Goal: Transaction & Acquisition: Book appointment/travel/reservation

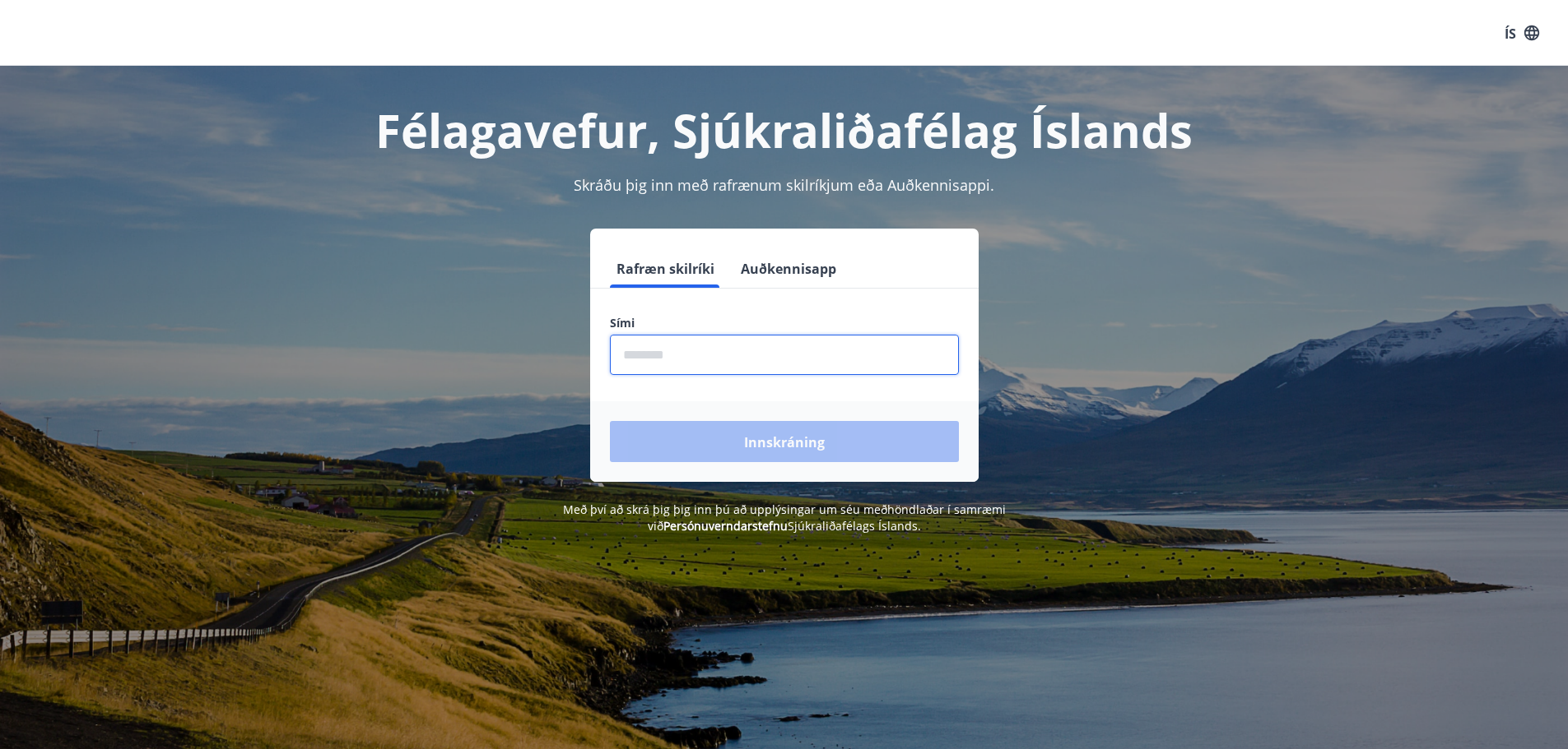
click at [640, 361] on input "phone" at bounding box center [784, 354] width 349 height 40
type input "*"
click at [667, 271] on font "Rafræn skilríki" at bounding box center [665, 268] width 98 height 18
click at [661, 265] on font "Rafræn skilríki" at bounding box center [665, 268] width 98 height 18
click at [632, 353] on input "phone" at bounding box center [784, 354] width 349 height 40
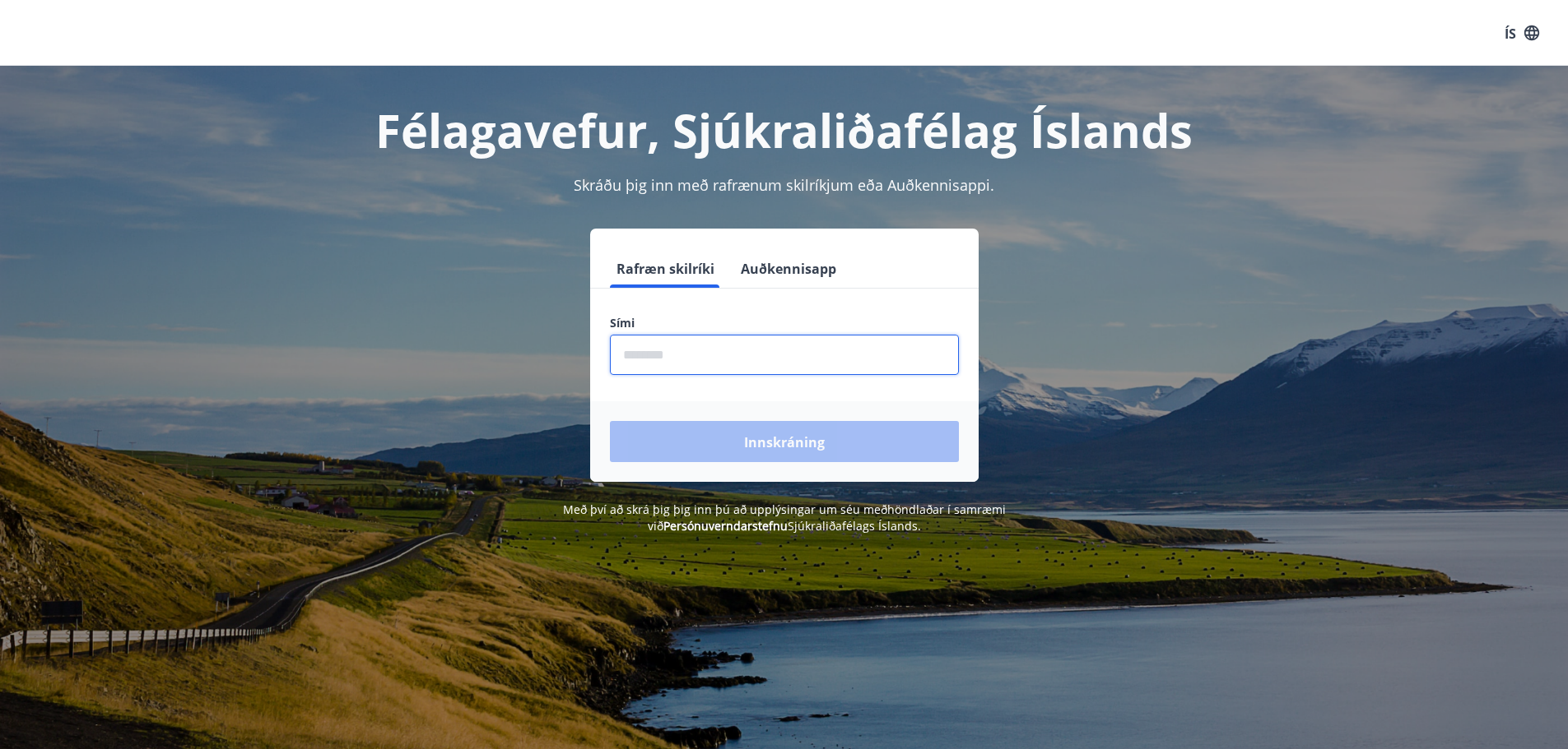
type input "********"
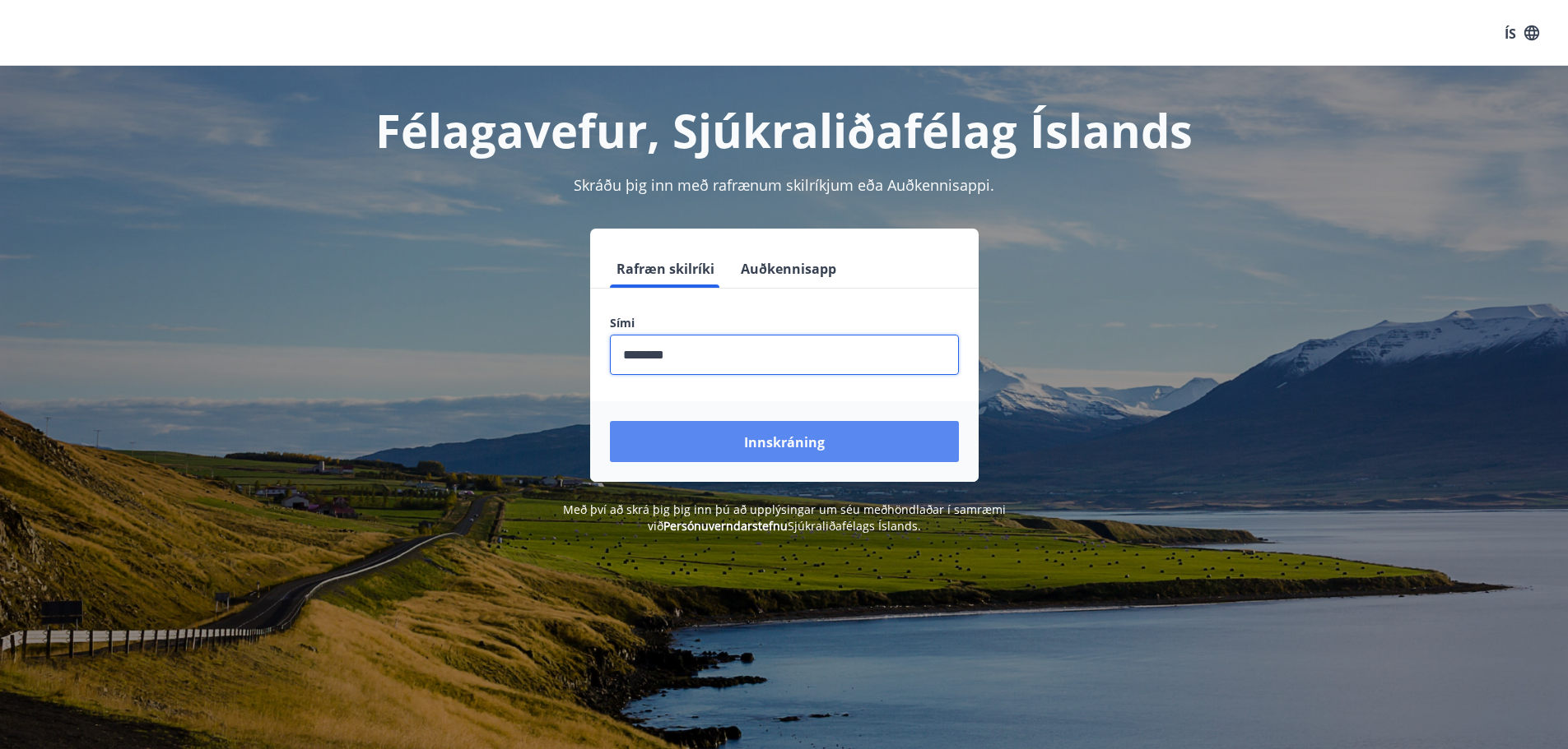
click at [747, 440] on font "Innskráning" at bounding box center [784, 443] width 81 height 18
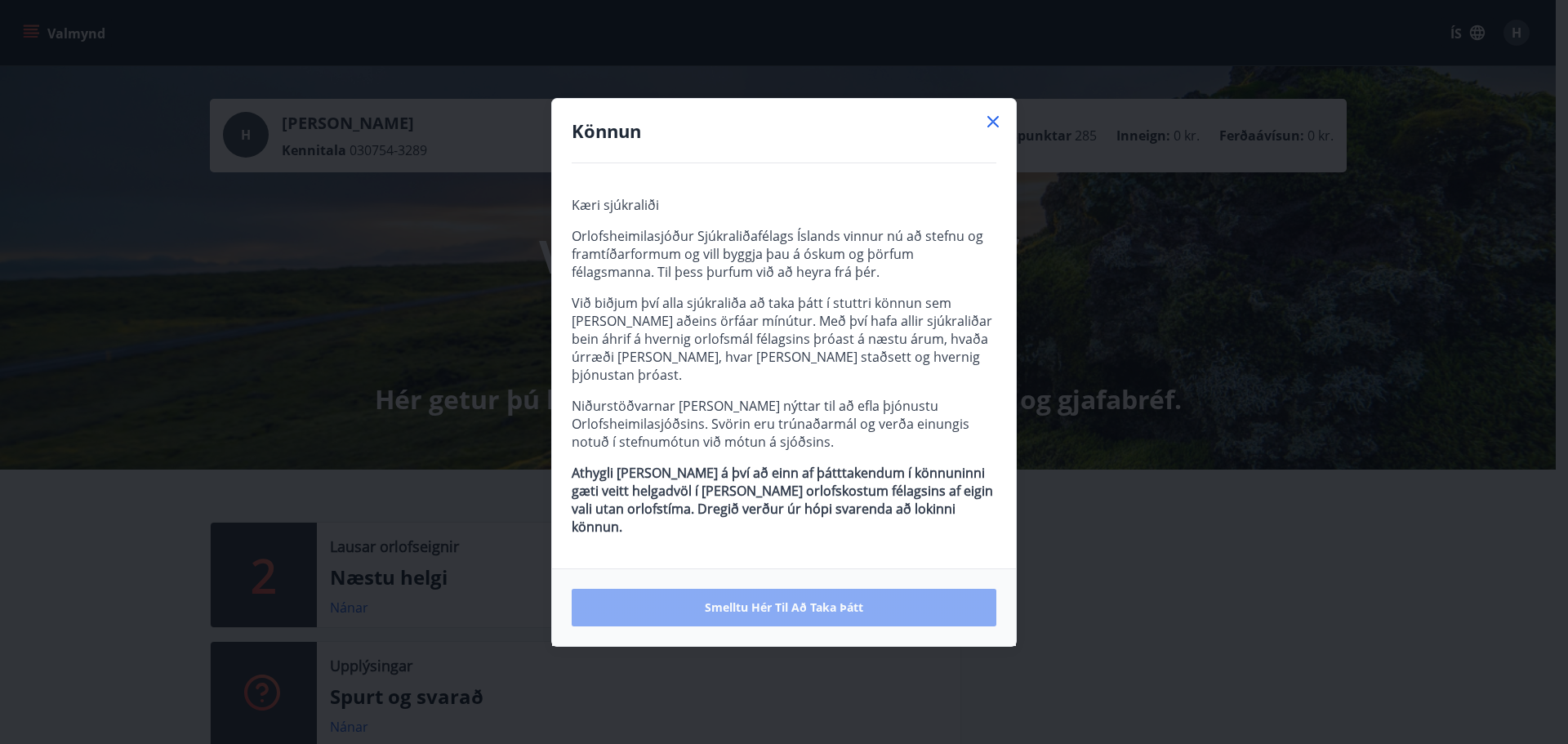
click at [741, 599] on font "Smelltu hér til að taka þátt" at bounding box center [784, 607] width 159 height 15
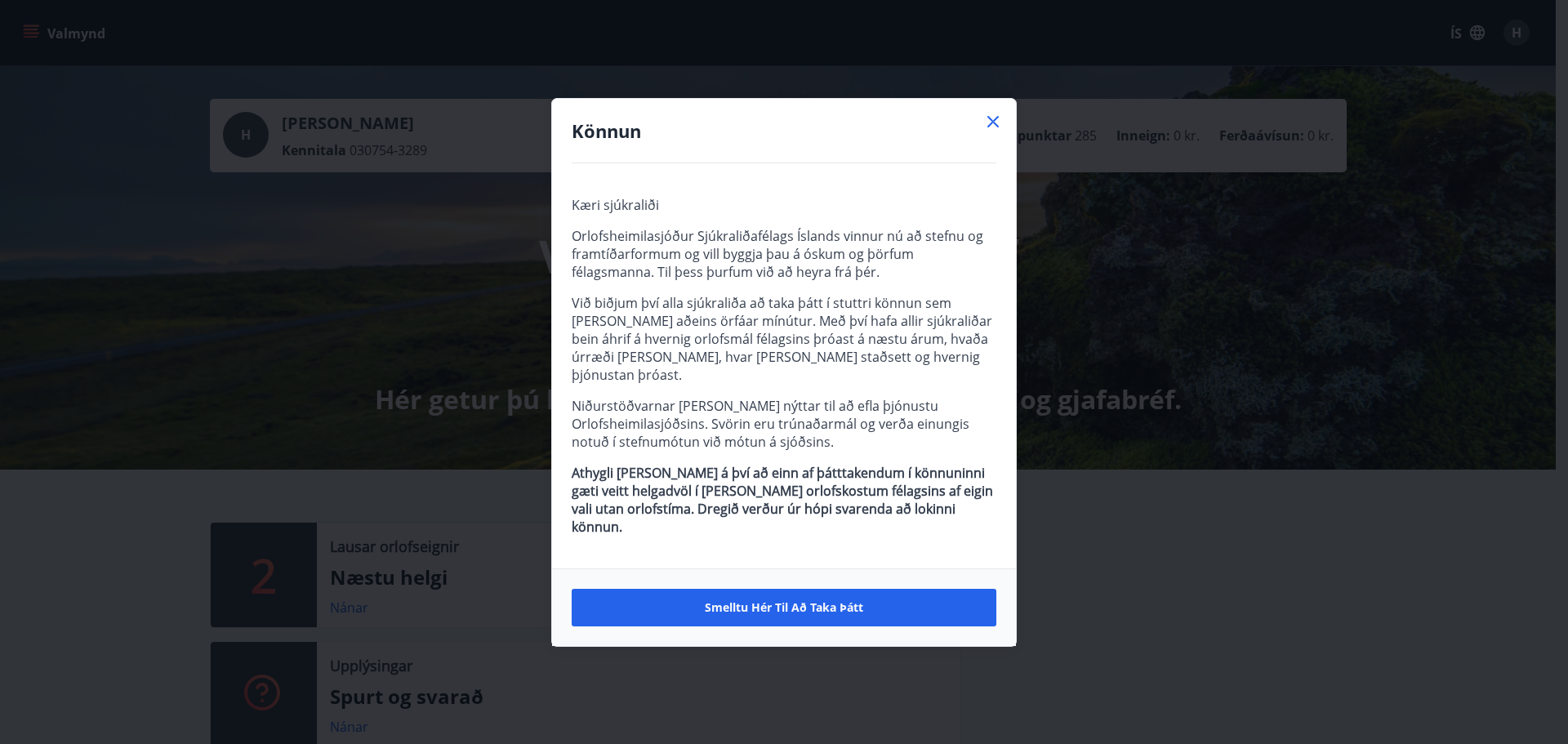
click at [993, 131] on icon at bounding box center [993, 122] width 20 height 20
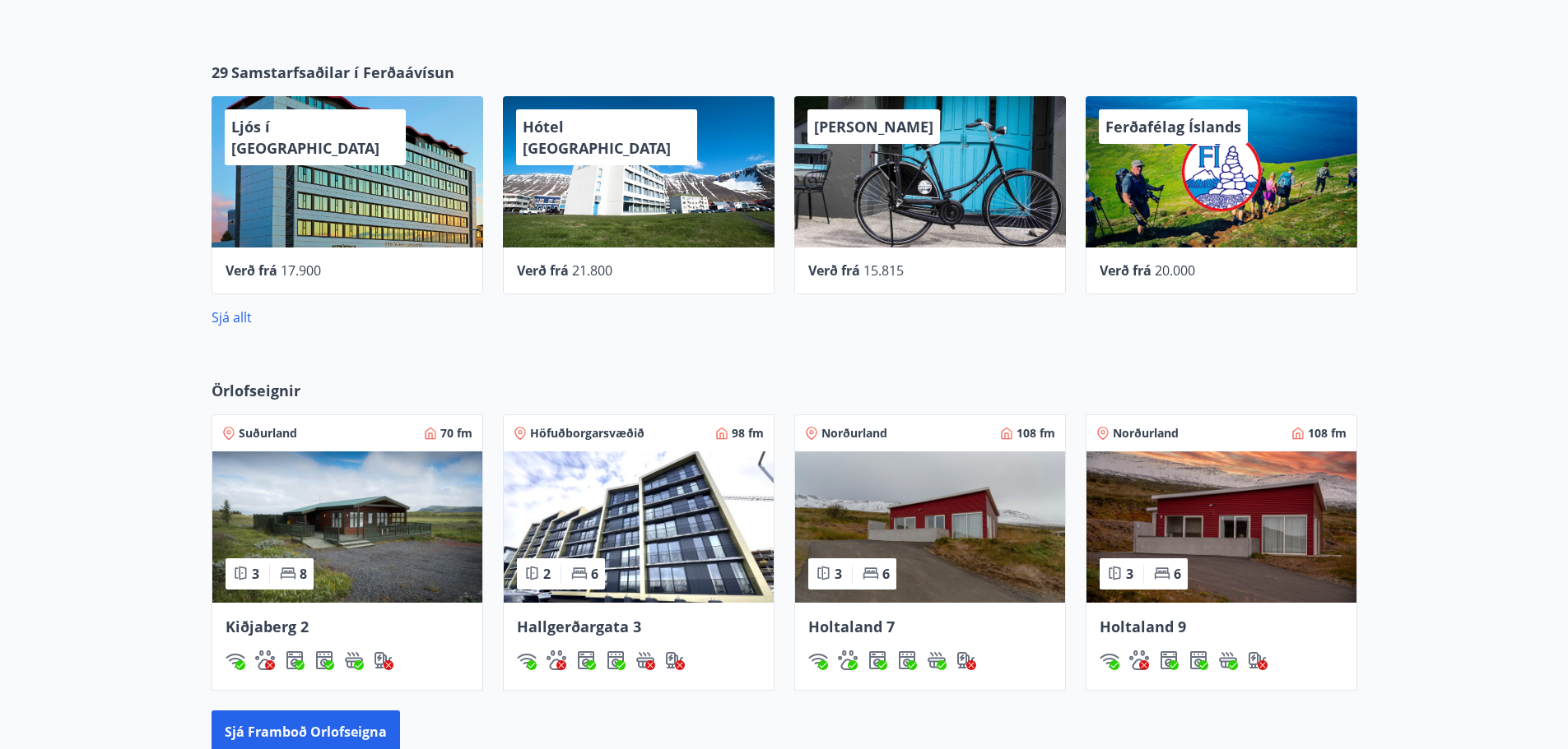
scroll to position [823, 0]
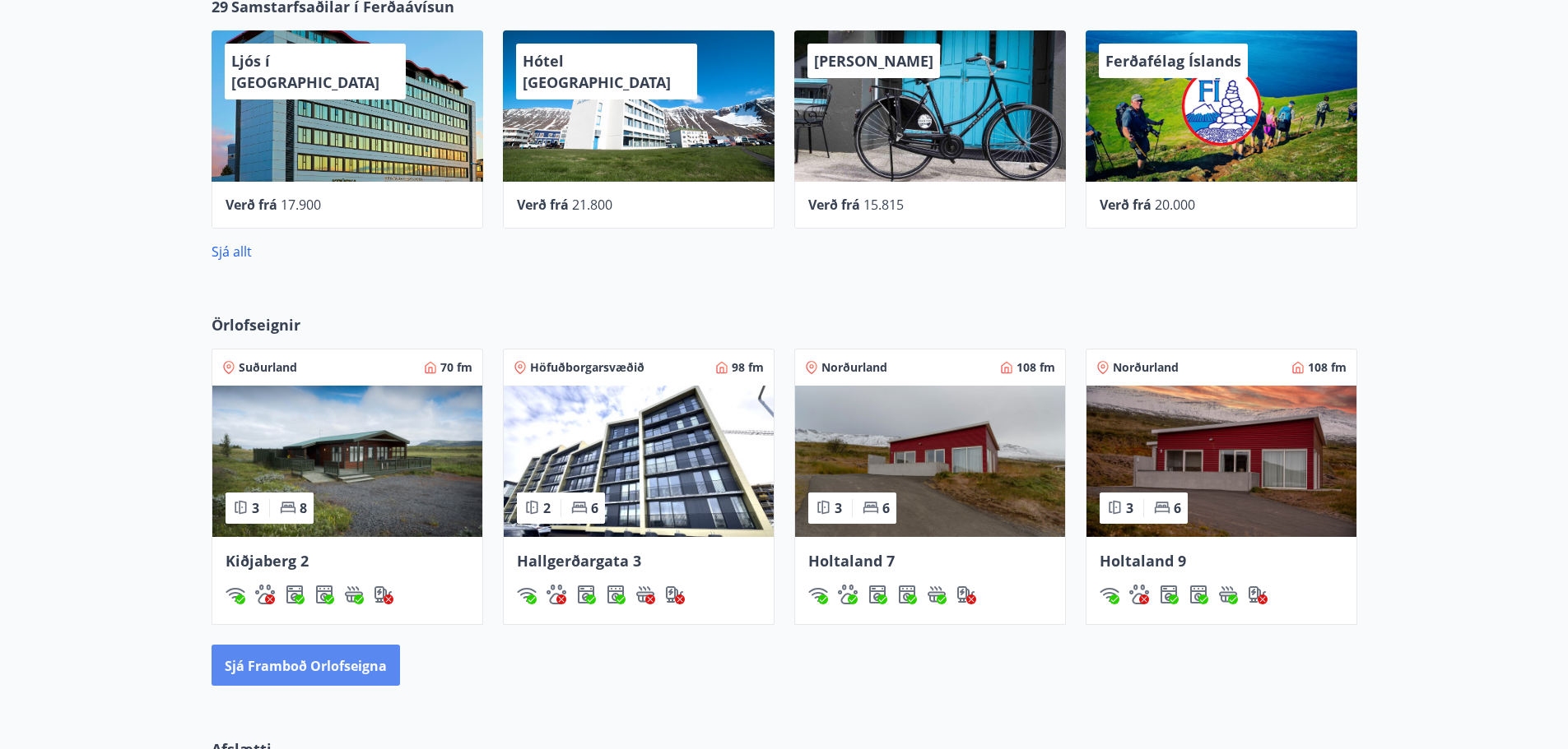
click at [306, 663] on font "Sjá framboð orlofseigna" at bounding box center [305, 666] width 162 height 18
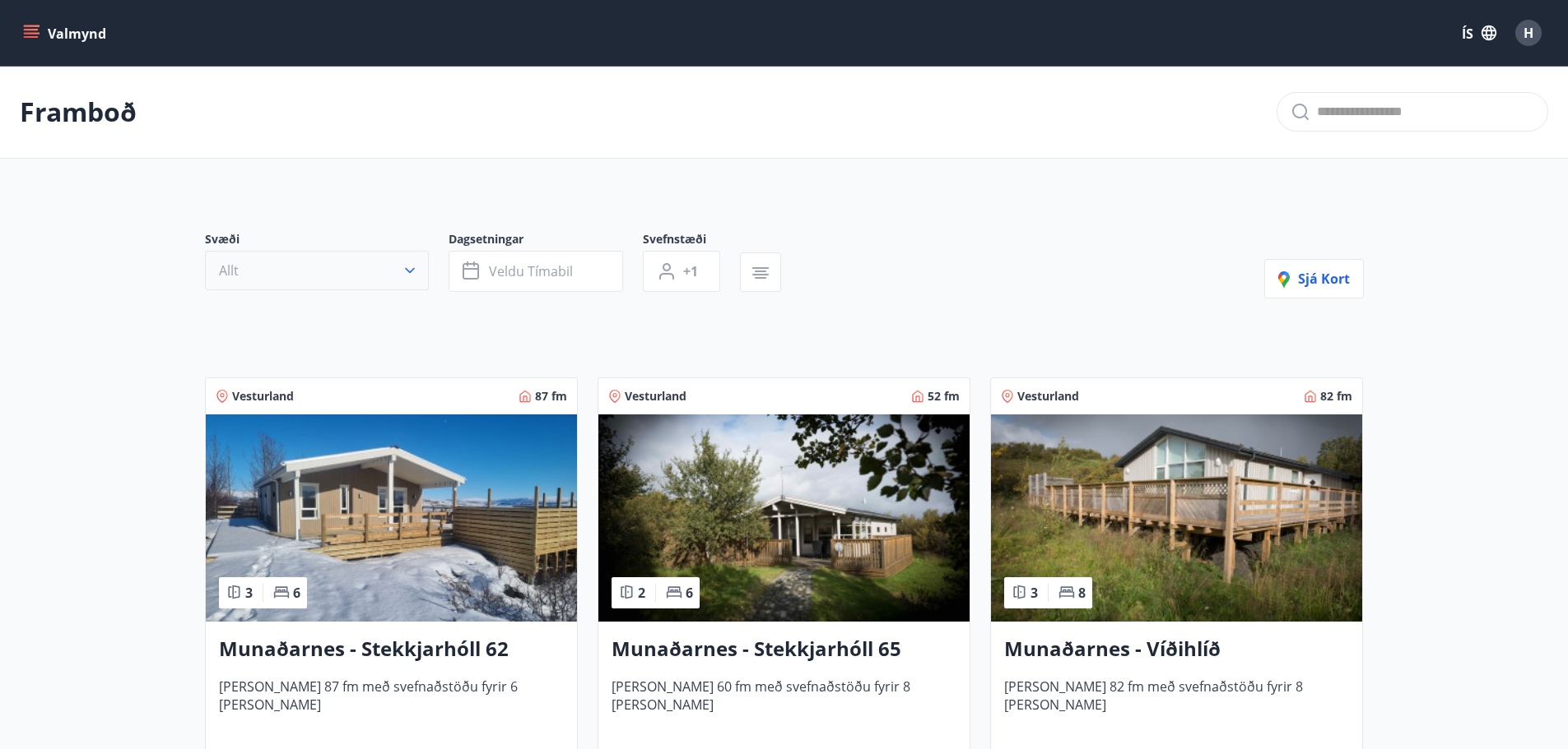
click at [410, 270] on icon "button" at bounding box center [409, 270] width 16 height 16
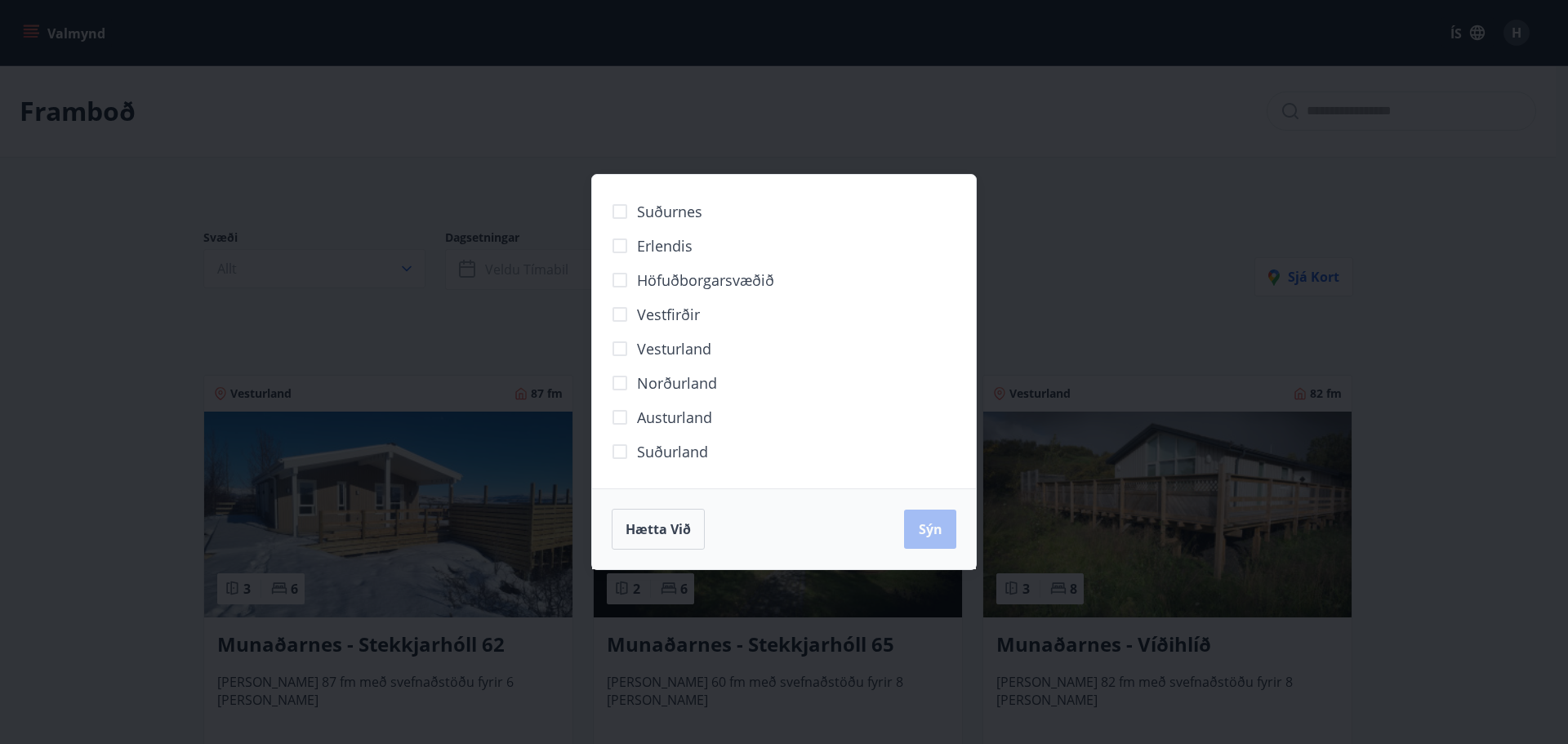
click at [652, 449] on font "Suðurland" at bounding box center [672, 452] width 71 height 20
drag, startPoint x: 928, startPoint y: 526, endPoint x: 163, endPoint y: 167, distance: 845.0
click at [928, 525] on font "Sýn" at bounding box center [930, 529] width 24 height 18
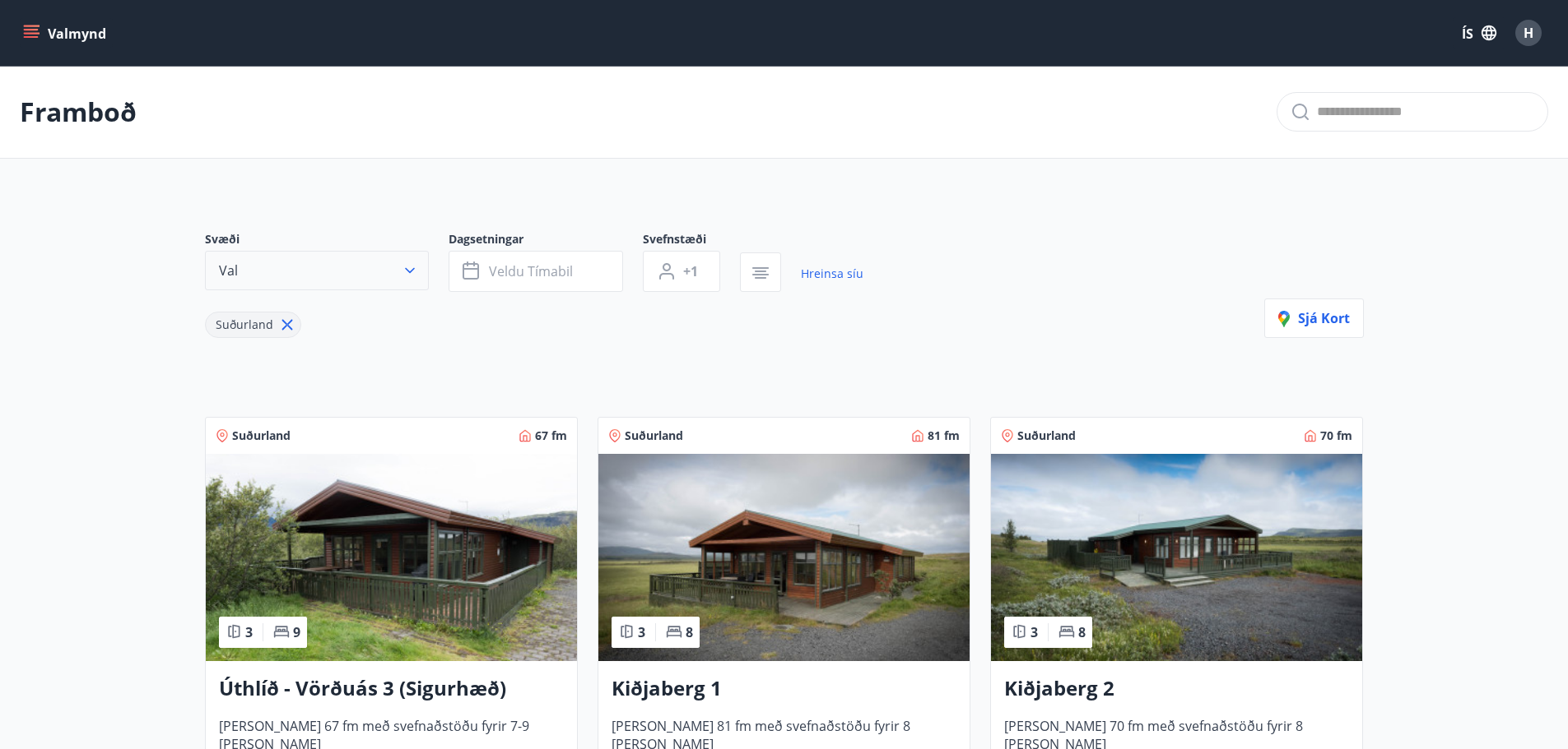
click at [412, 267] on icon "button" at bounding box center [409, 270] width 16 height 16
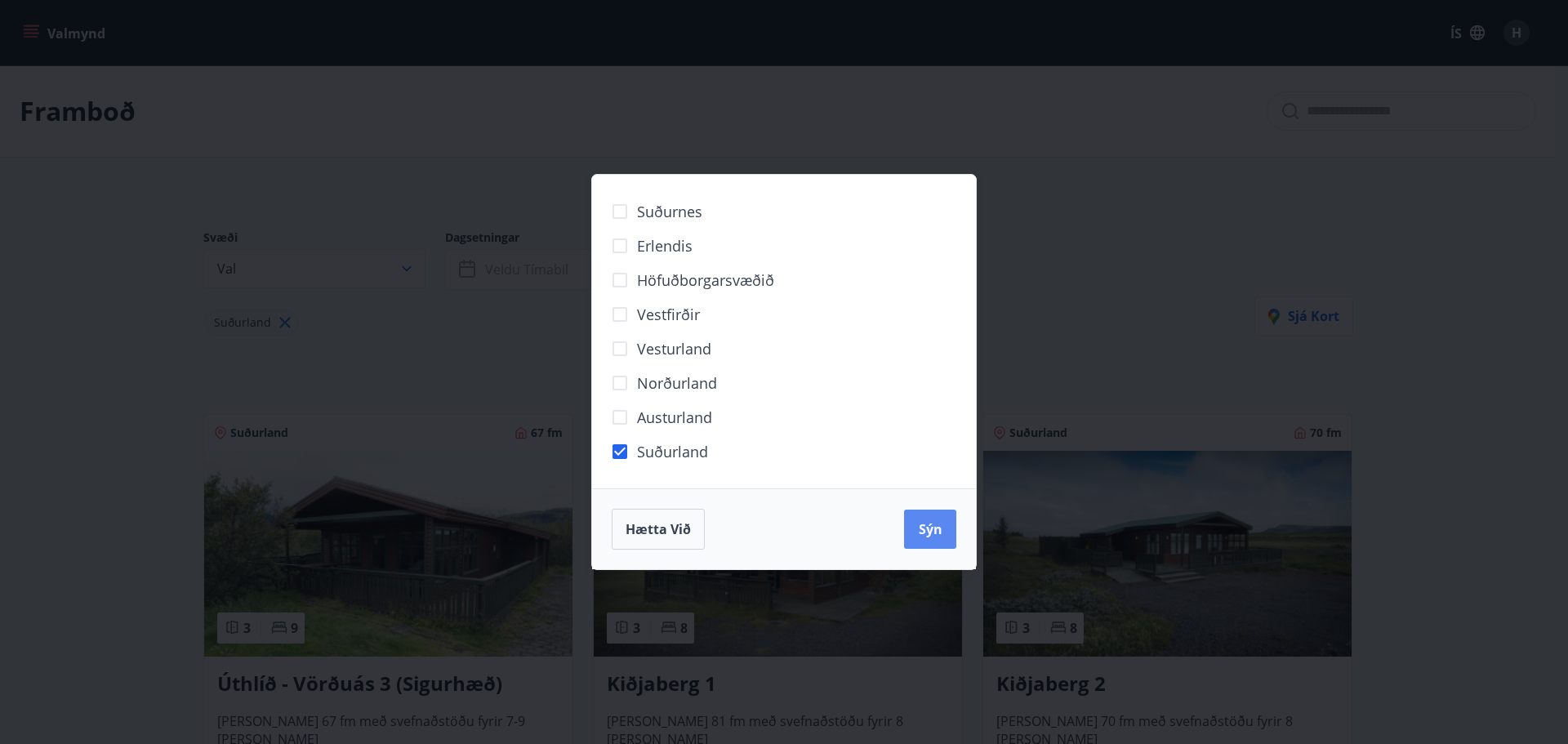
click at [913, 532] on button "Sýn" at bounding box center [930, 529] width 52 height 39
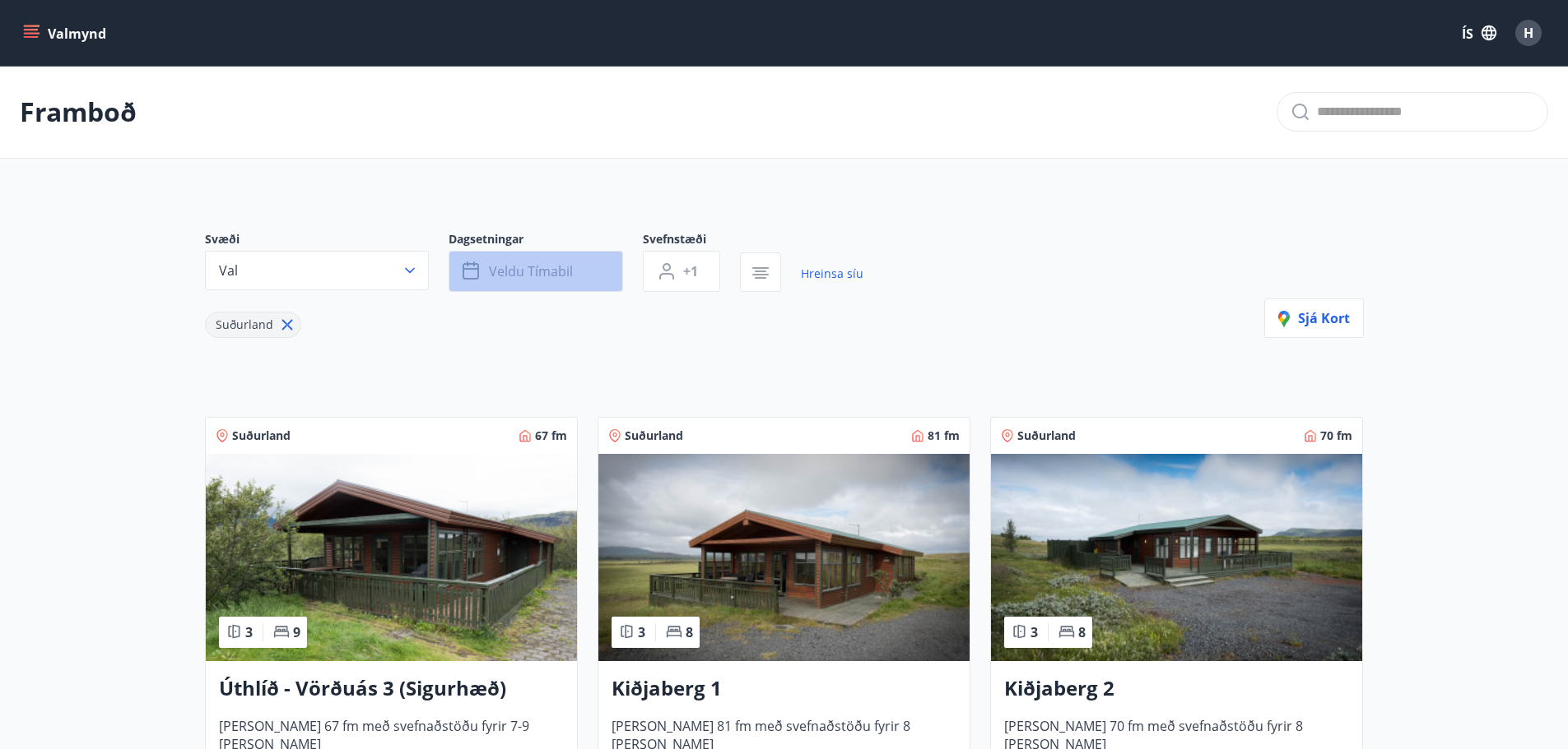
click at [564, 263] on font "Veldu tímabil" at bounding box center [531, 271] width 84 height 18
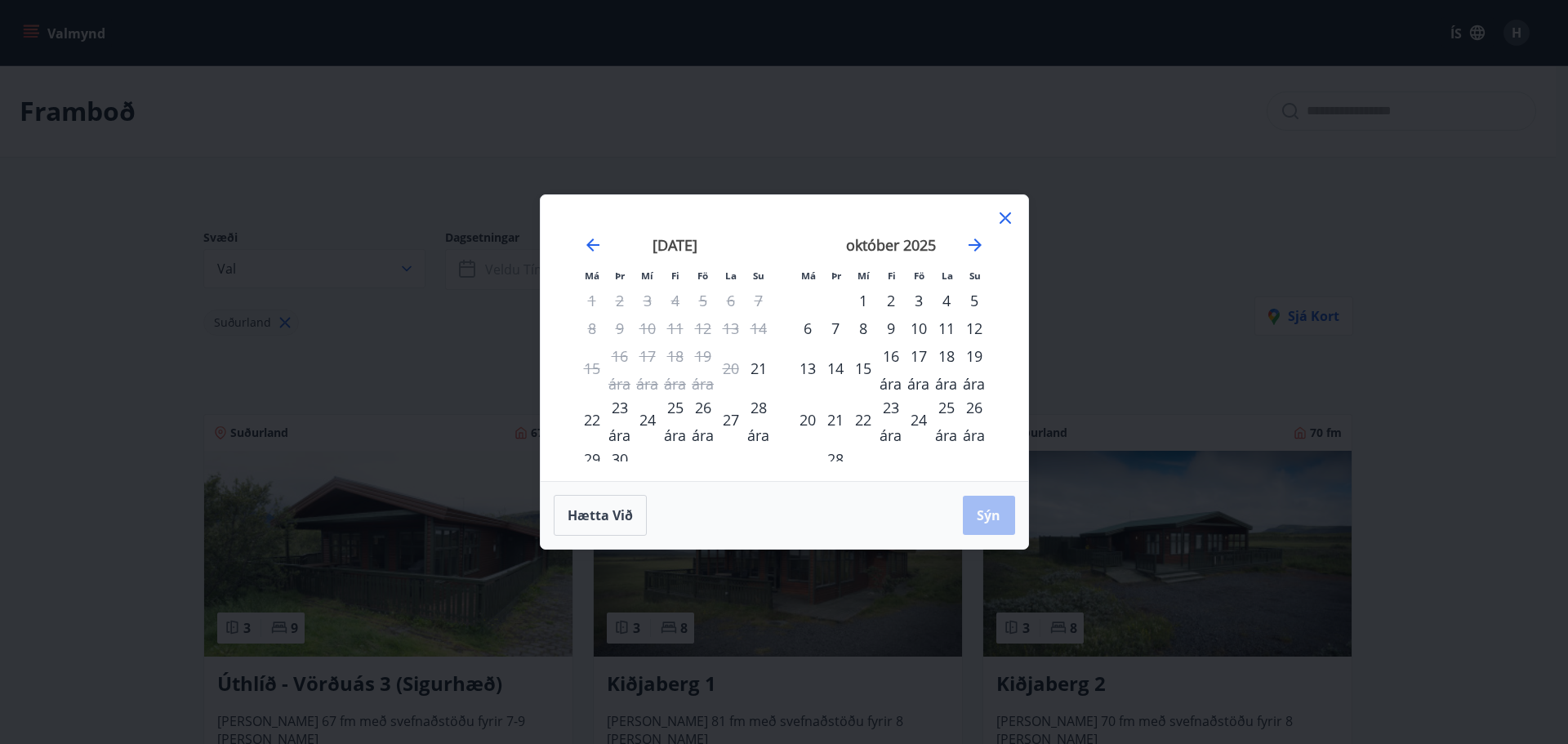
click at [1001, 213] on icon at bounding box center [1005, 218] width 20 height 20
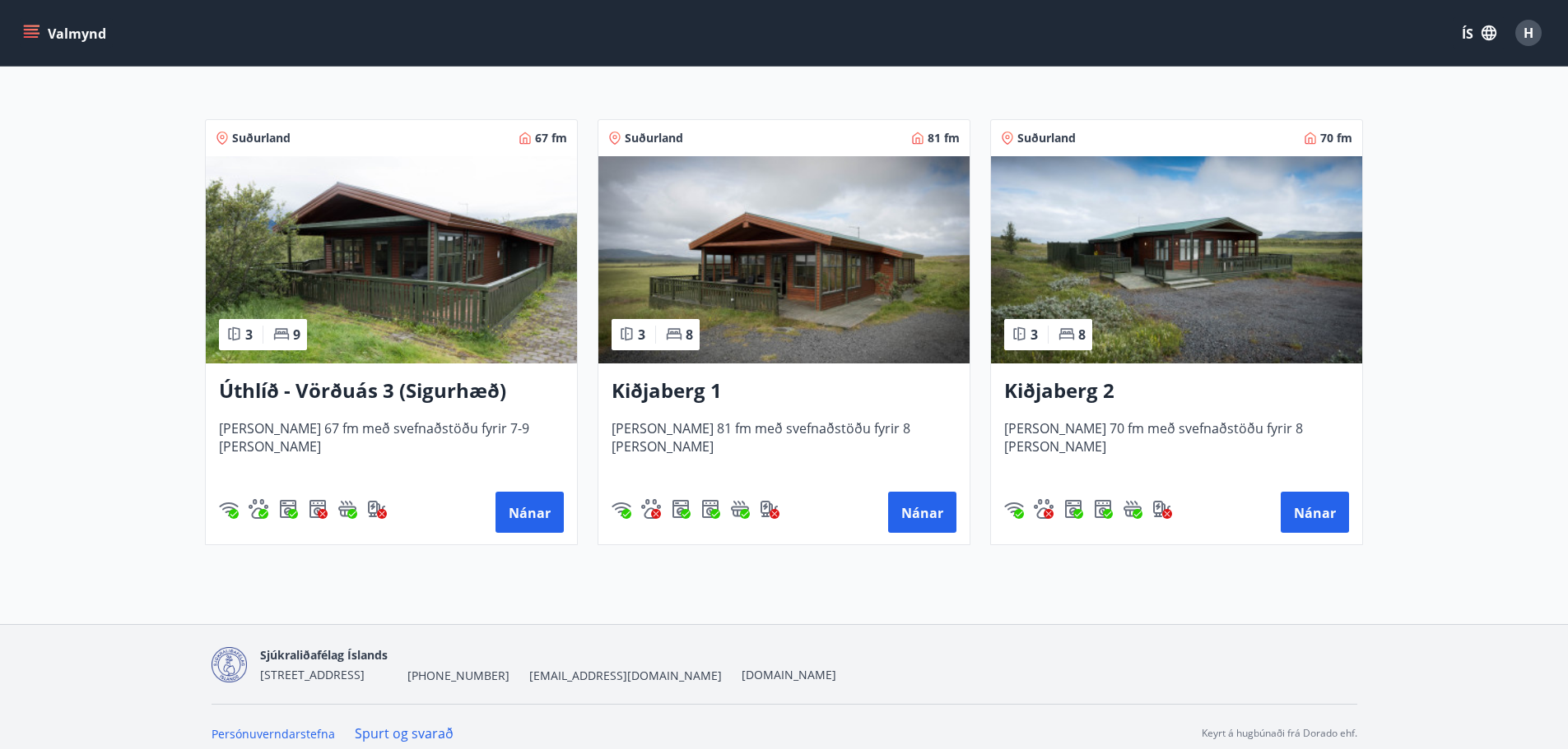
scroll to position [311, 0]
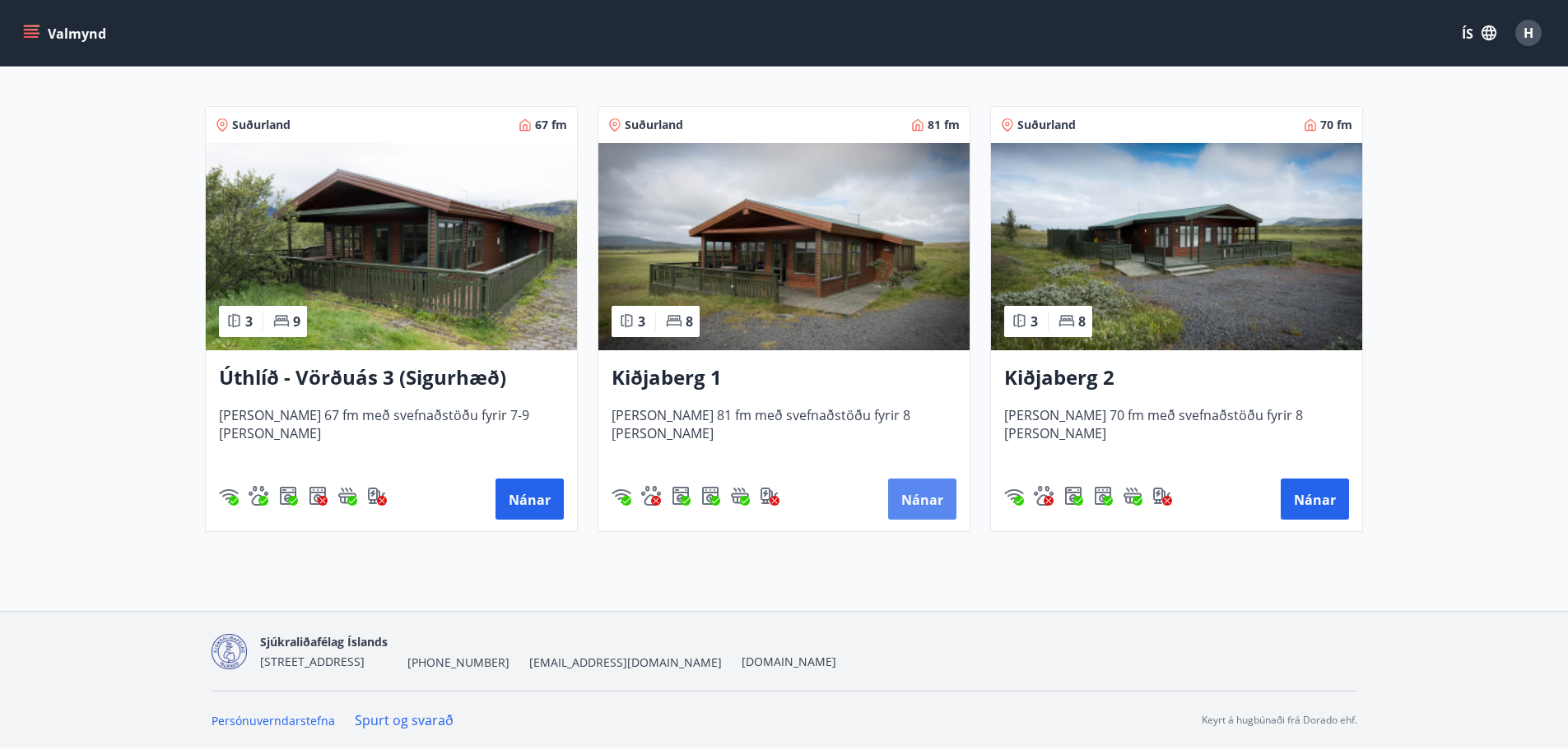
click at [925, 496] on font "Nánar" at bounding box center [922, 500] width 42 height 18
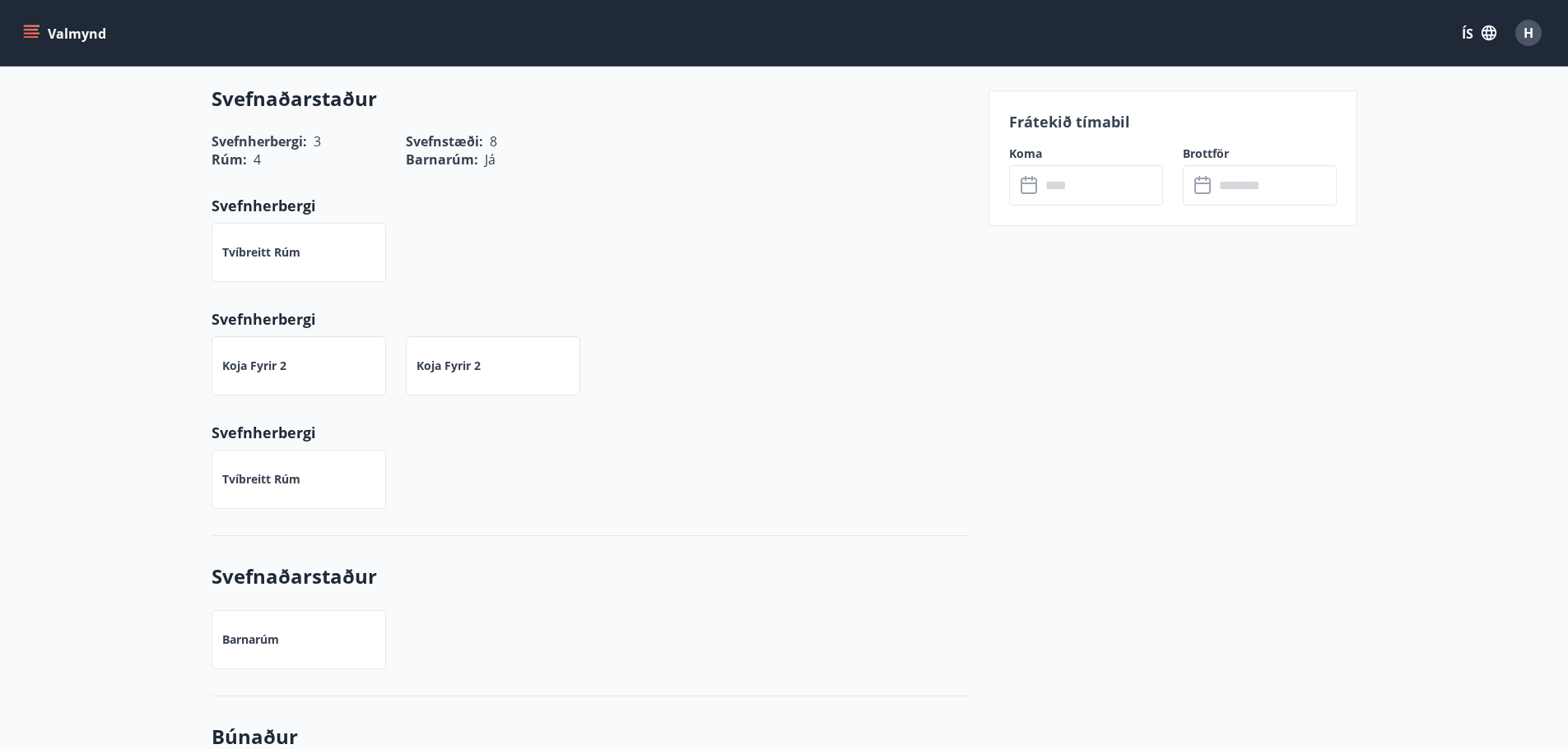
scroll to position [987, 0]
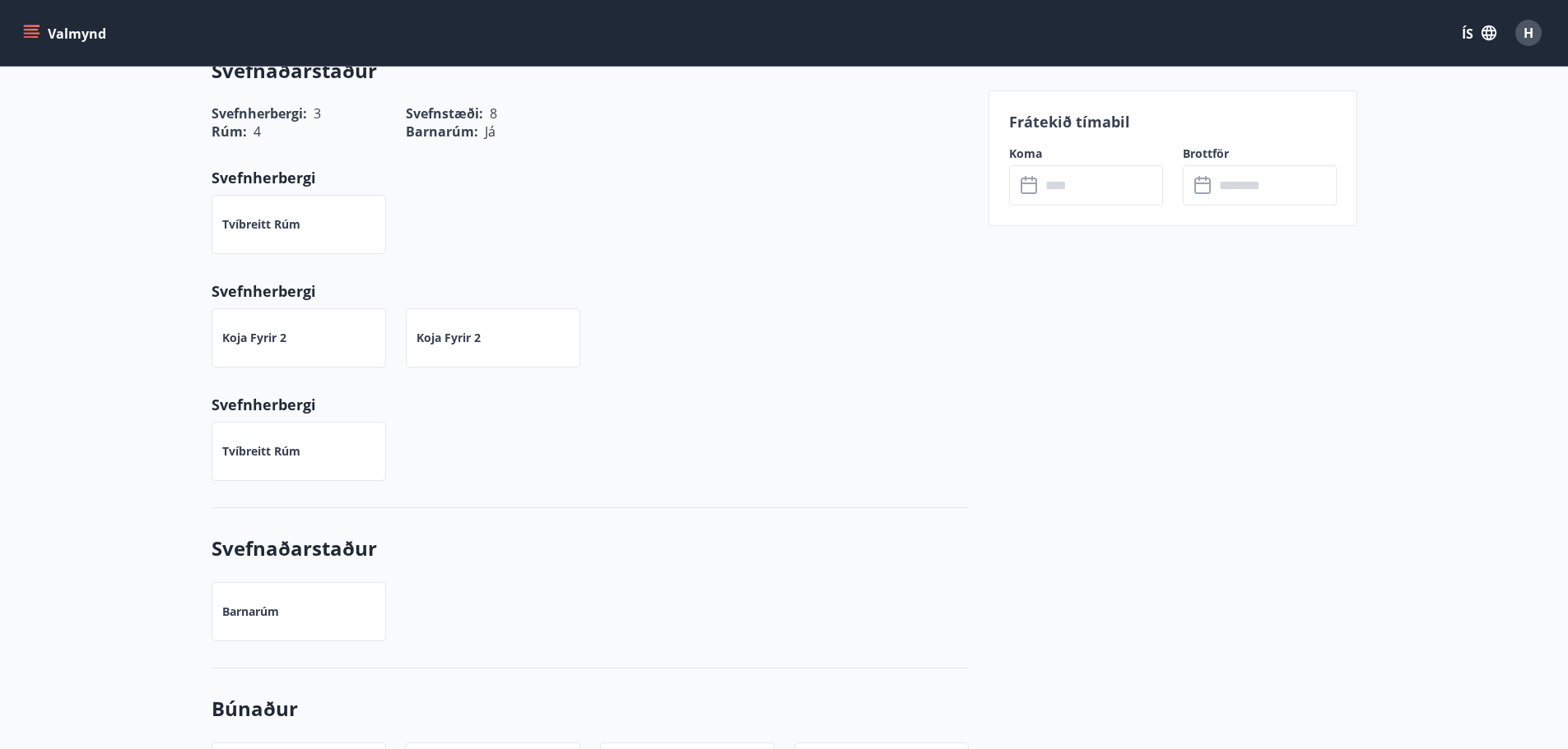
click at [1057, 179] on input "text" at bounding box center [1101, 186] width 123 height 40
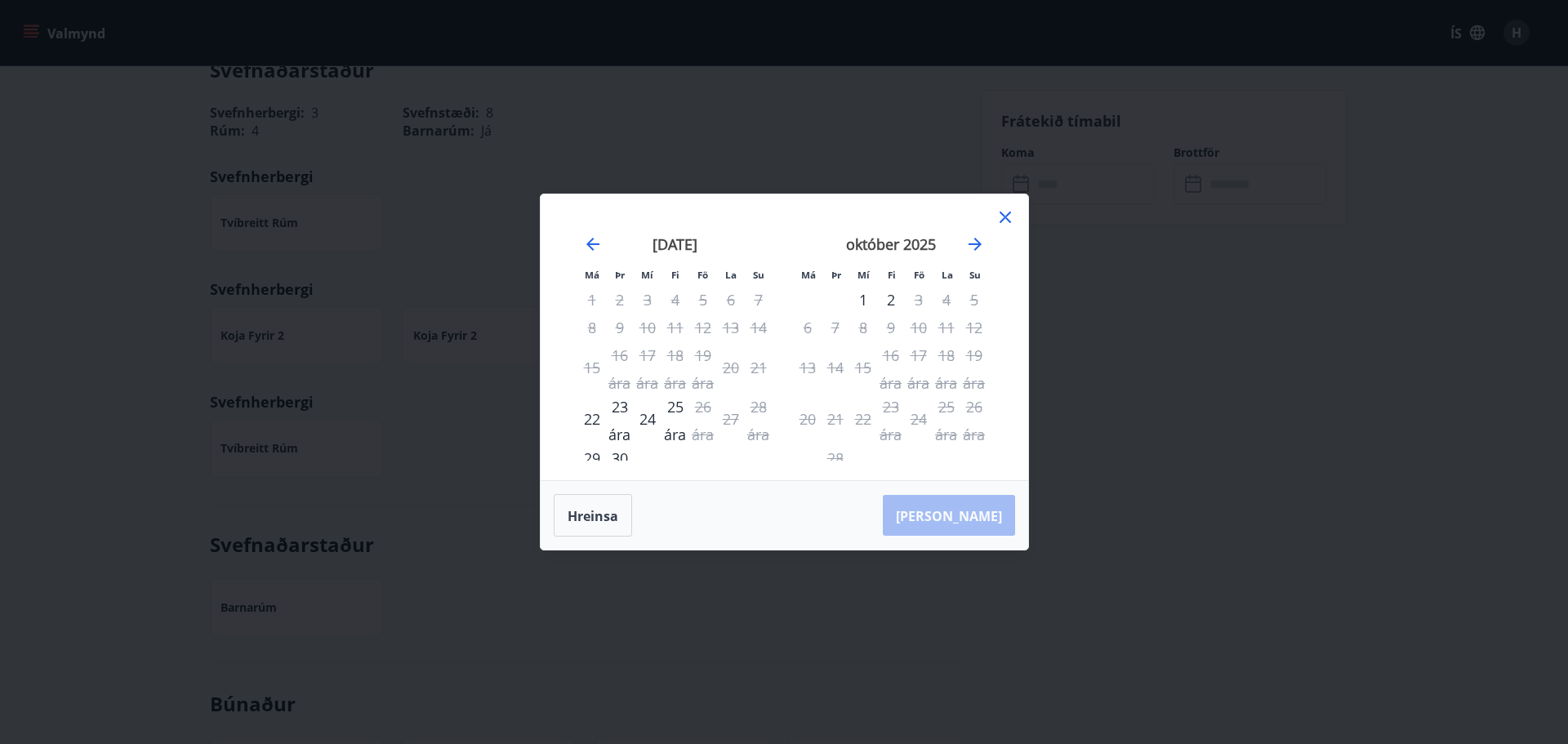
click at [1002, 220] on icon at bounding box center [1005, 217] width 11 height 11
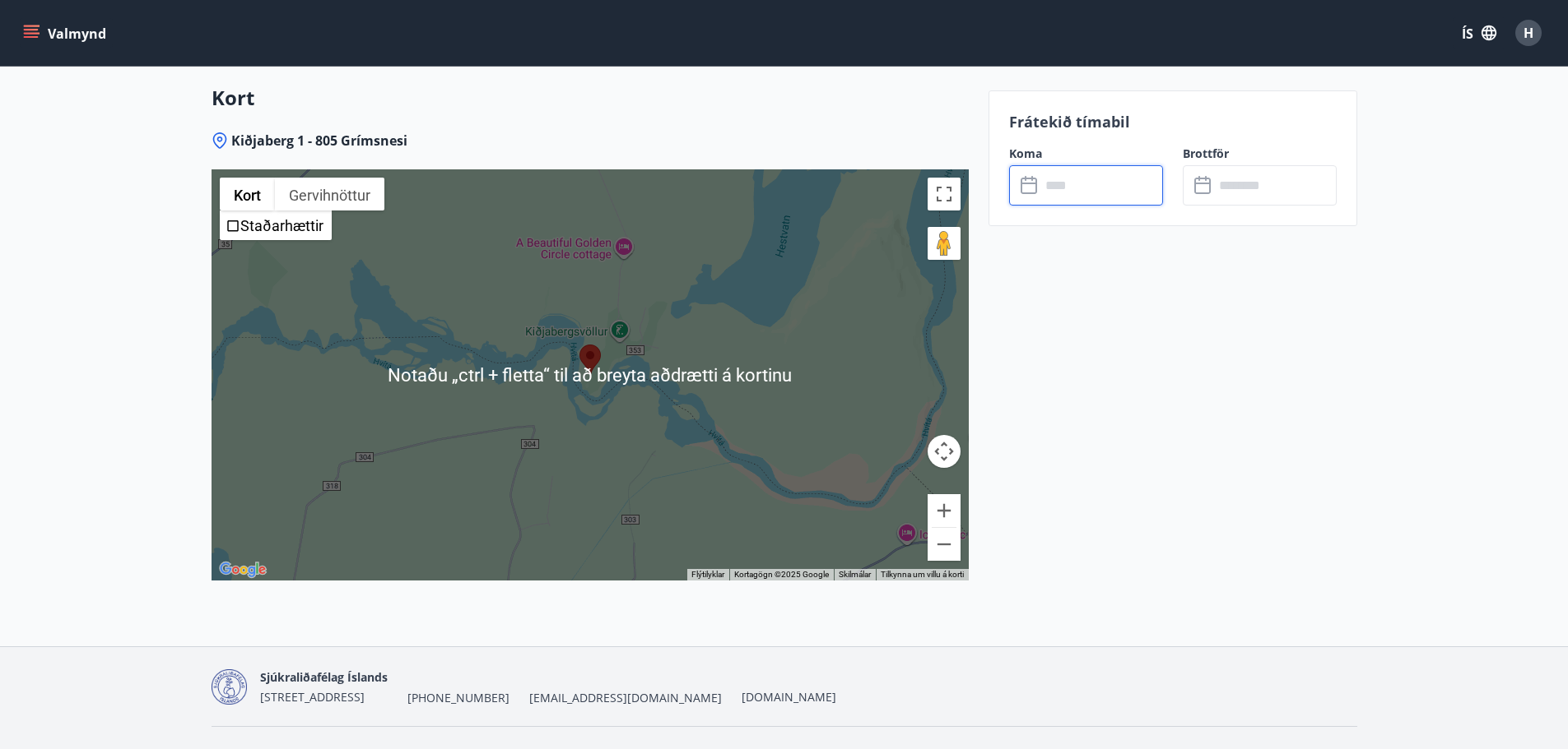
scroll to position [2614, 0]
